Goal: Information Seeking & Learning: Learn about a topic

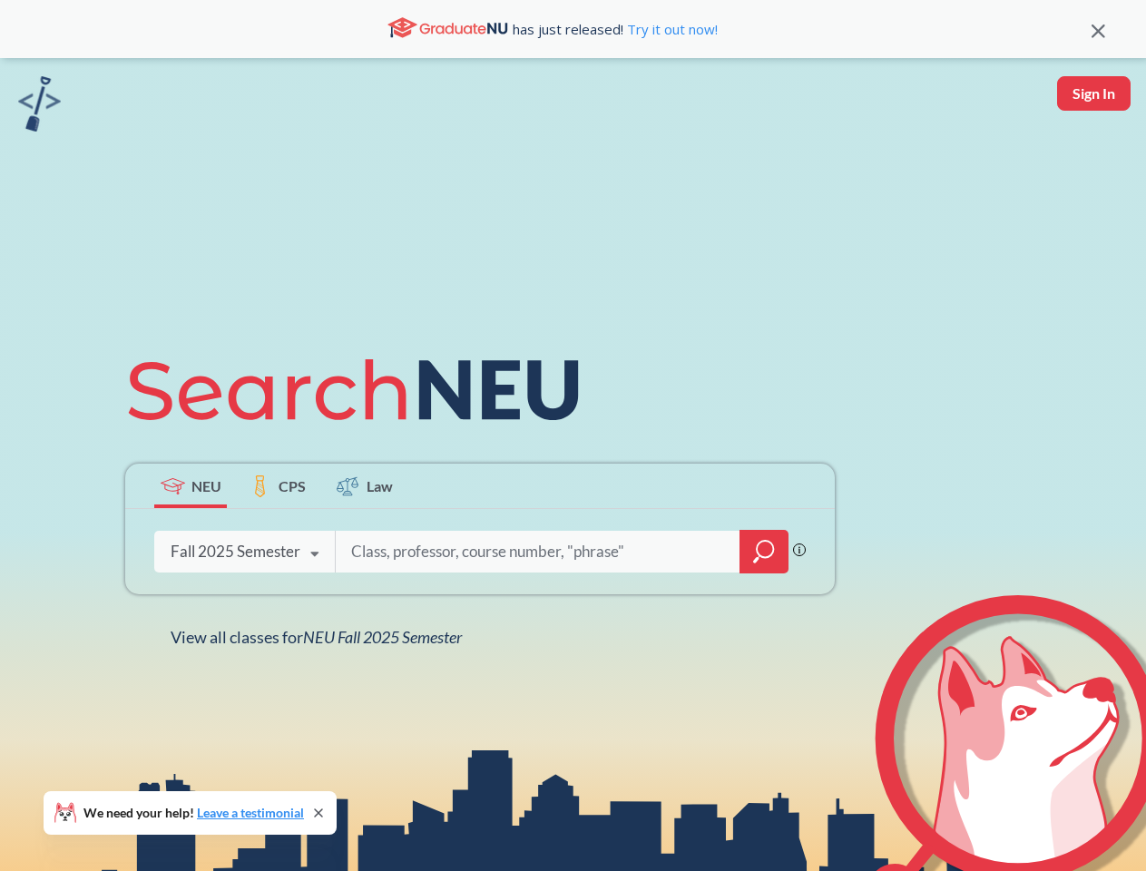
click at [572, 435] on icon at bounding box center [361, 390] width 473 height 102
click at [1097, 29] on icon at bounding box center [1098, 31] width 14 height 14
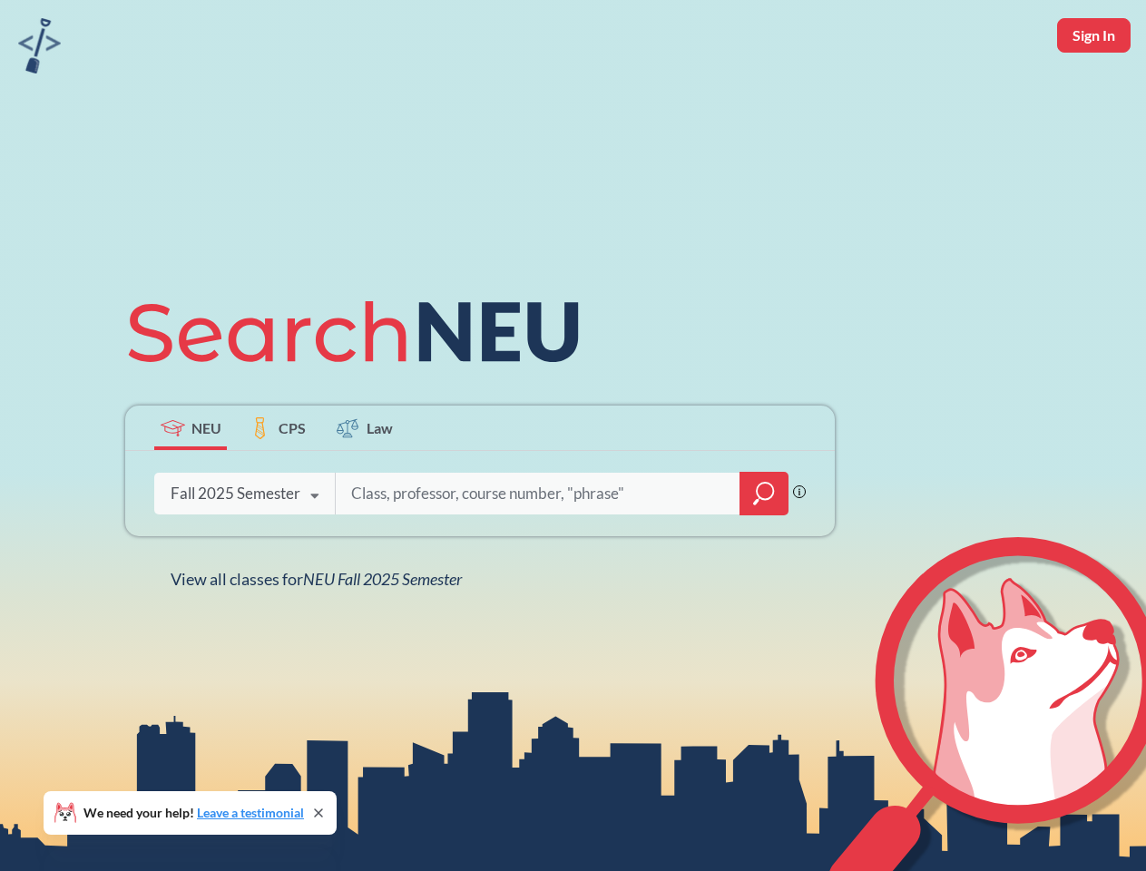
click at [1093, 93] on div "NEU CPS Law Phrase search guarantees the exact search appears in the results. E…" at bounding box center [573, 435] width 1146 height 871
click at [190, 485] on div "Fall 2025 Semester" at bounding box center [236, 493] width 130 height 20
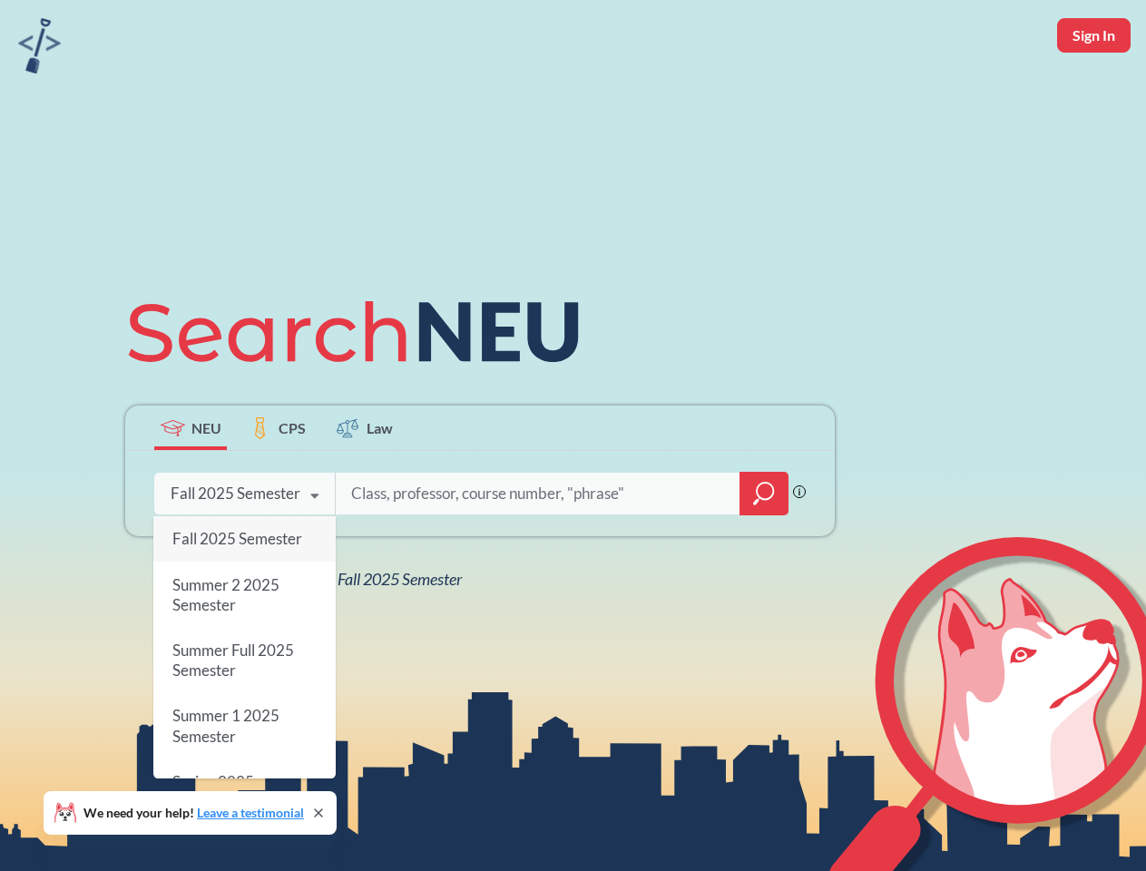
click at [278, 485] on div "Fall 2025 Semester" at bounding box center [236, 493] width 130 height 20
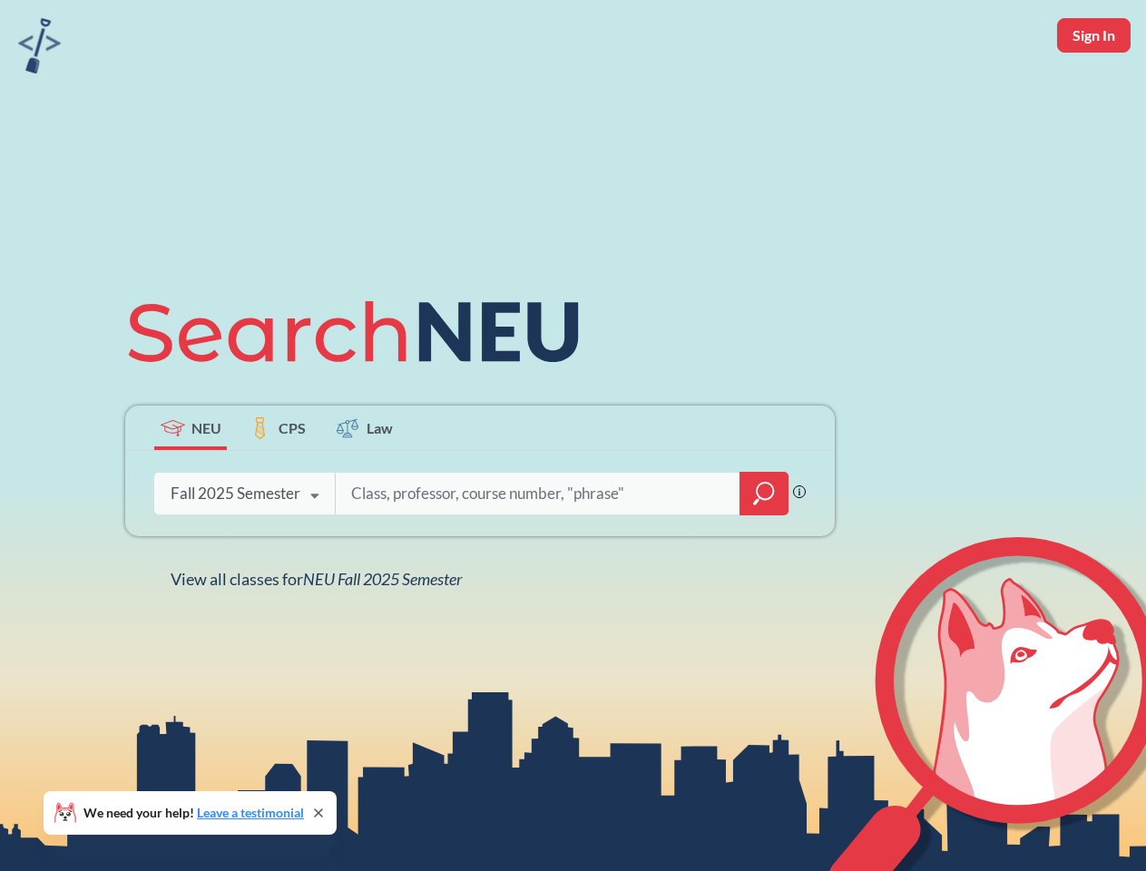
click at [365, 485] on input "search" at bounding box center [537, 493] width 377 height 38
click at [764, 551] on div "NEU CPS Law Phrase search guarantees the exact search appears in the results. E…" at bounding box center [479, 435] width 731 height 308
click at [244, 551] on div "NEU CPS Law Phrase search guarantees the exact search appears in the results. E…" at bounding box center [479, 435] width 731 height 308
click at [315, 554] on div "NEU CPS Law Phrase search guarantees the exact search appears in the results. E…" at bounding box center [479, 435] width 731 height 308
click at [320, 637] on div "NEU CPS Law Phrase search guarantees the exact search appears in the results. E…" at bounding box center [573, 435] width 1146 height 871
